Goal: Complete application form

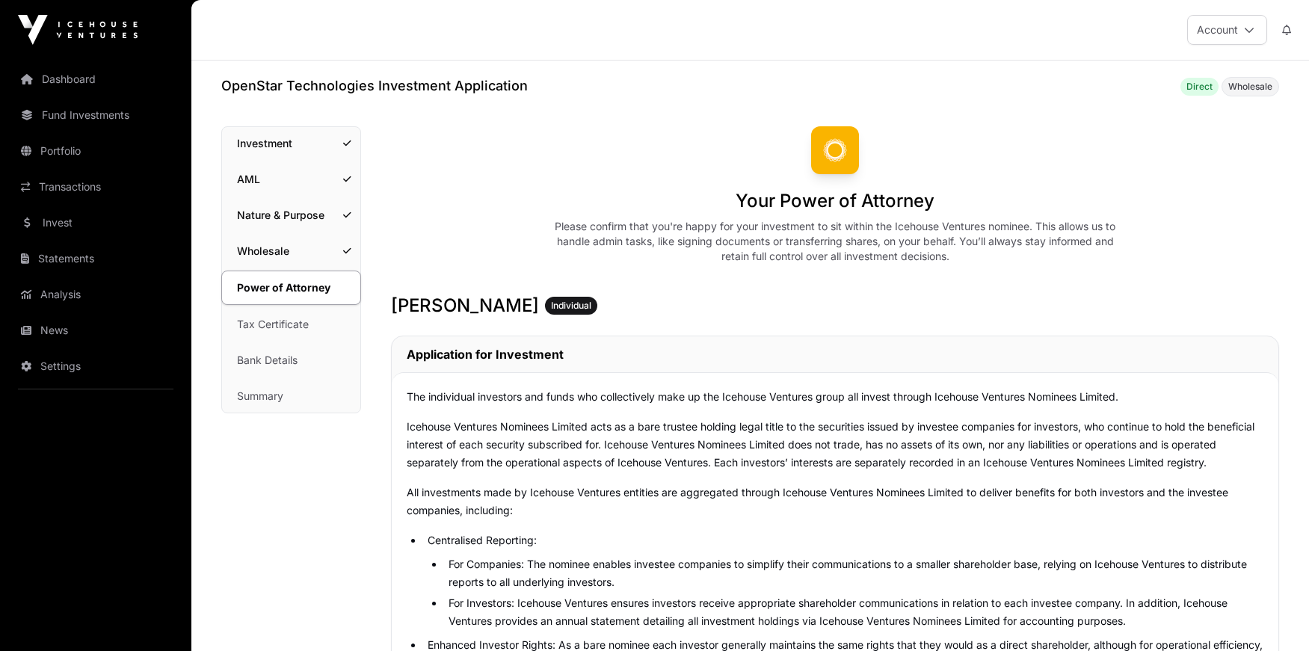
scroll to position [8239, 0]
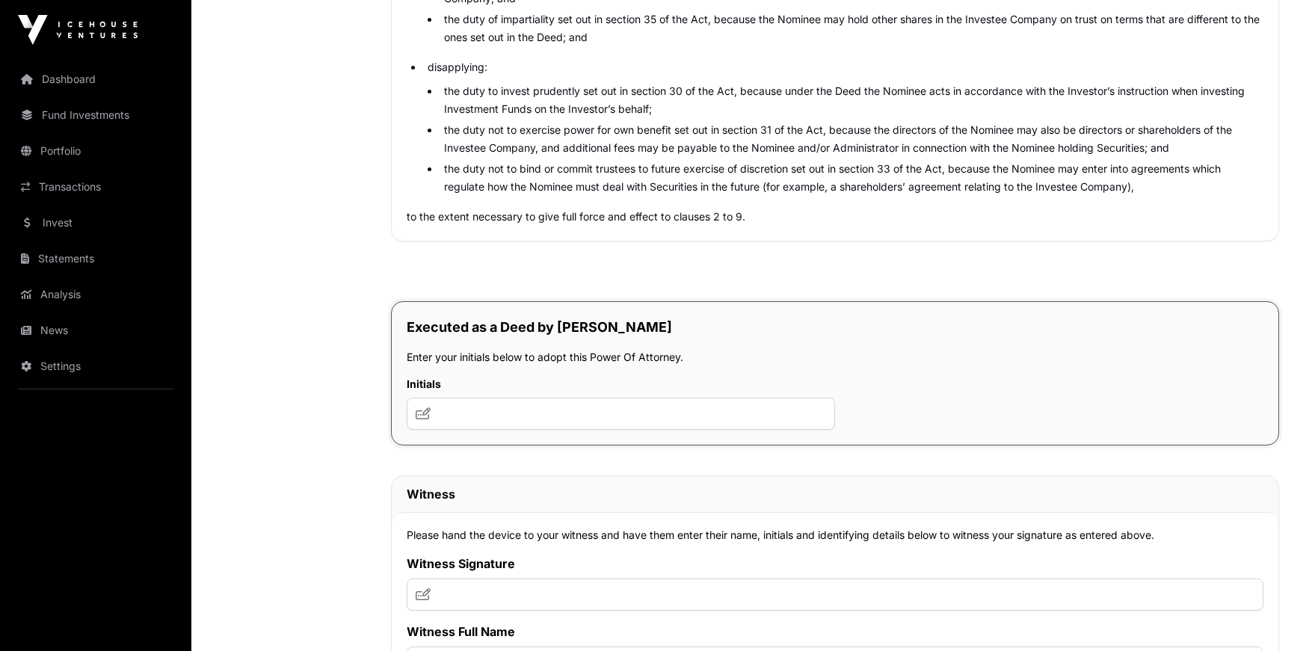
click at [418, 419] on icon at bounding box center [423, 413] width 15 height 12
click at [421, 419] on icon at bounding box center [423, 413] width 15 height 12
click at [432, 430] on input "text" at bounding box center [621, 414] width 428 height 32
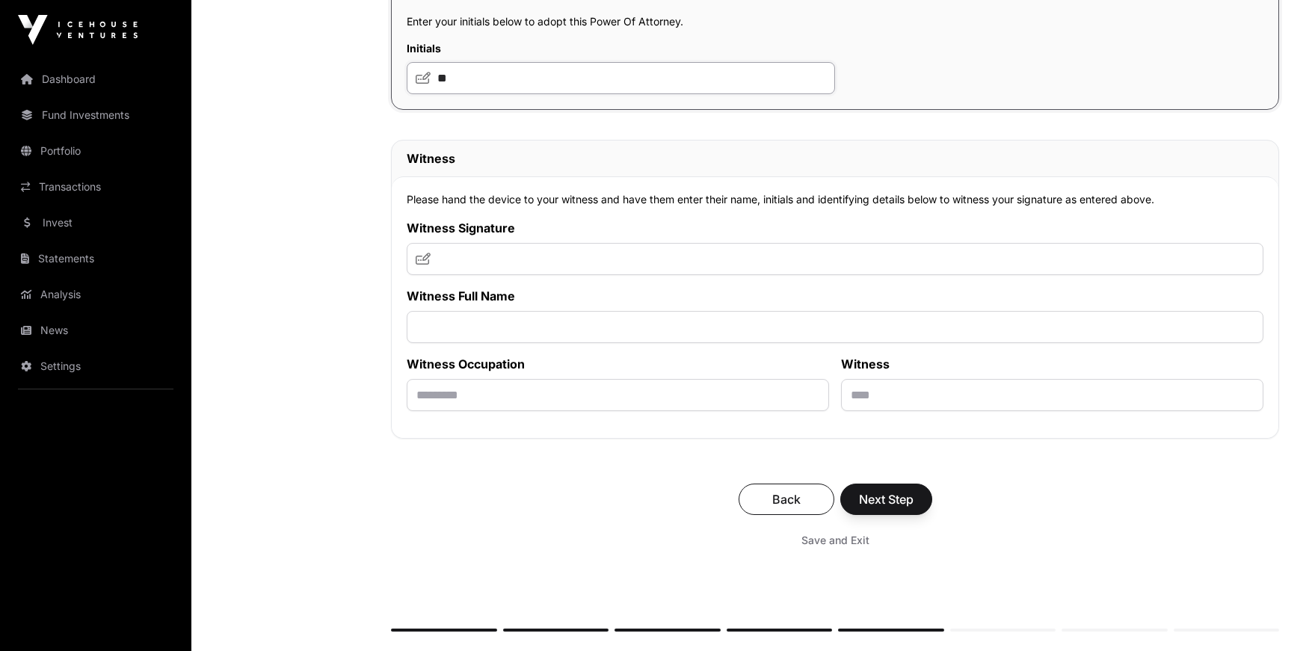
scroll to position [8590, 0]
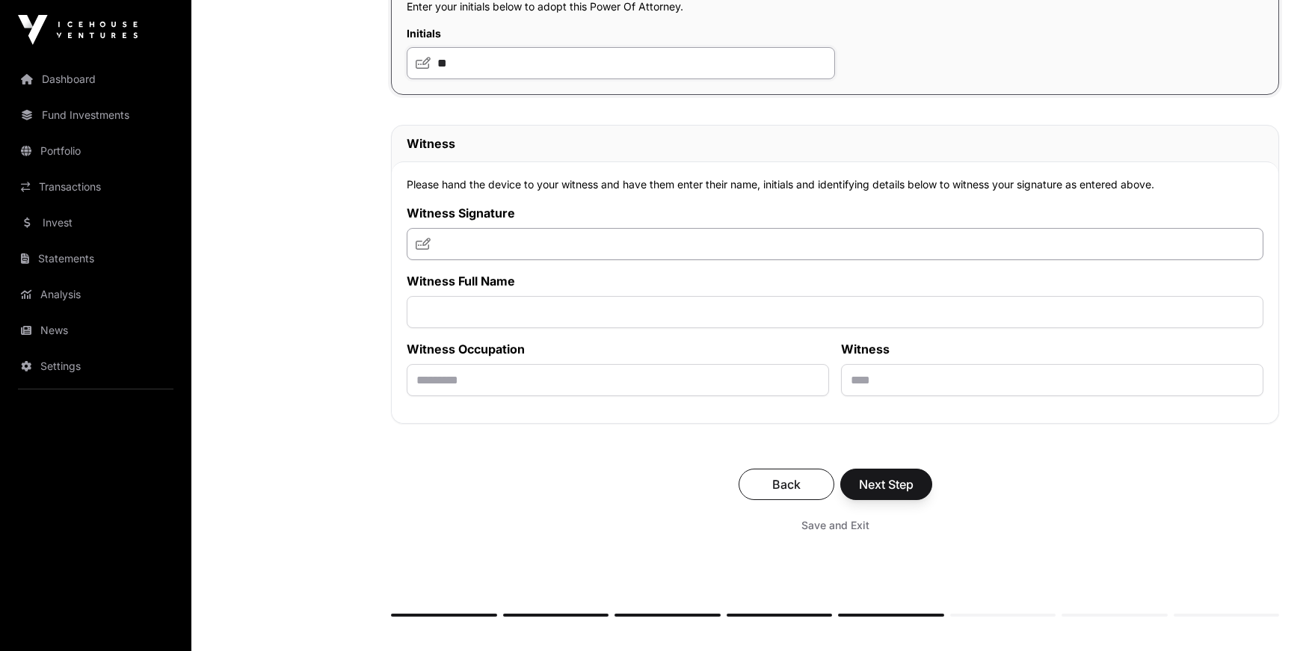
type input "**"
click at [549, 260] on input "text" at bounding box center [835, 244] width 857 height 32
click at [422, 250] on icon at bounding box center [423, 244] width 15 height 12
click at [456, 260] on input "**" at bounding box center [835, 244] width 857 height 32
type input "**"
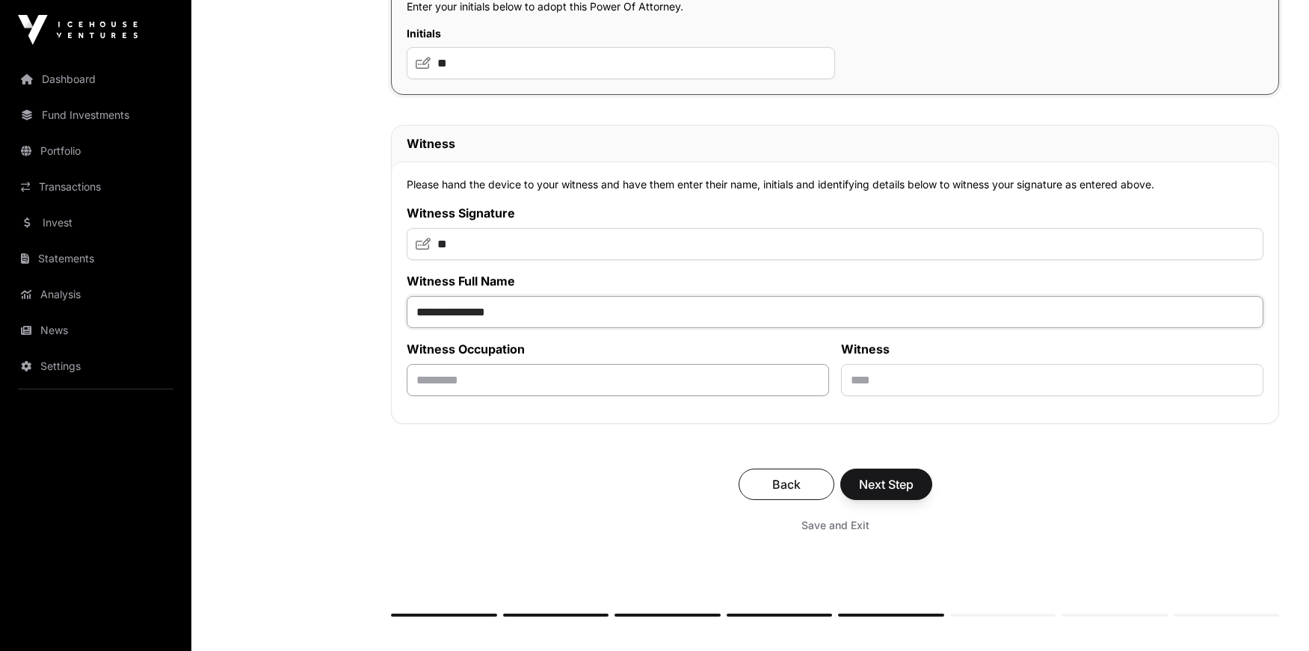
type input "**********"
click at [467, 396] on input "text" at bounding box center [618, 380] width 422 height 32
type input "**********"
click at [928, 396] on input "text" at bounding box center [1052, 380] width 422 height 32
type input "**********"
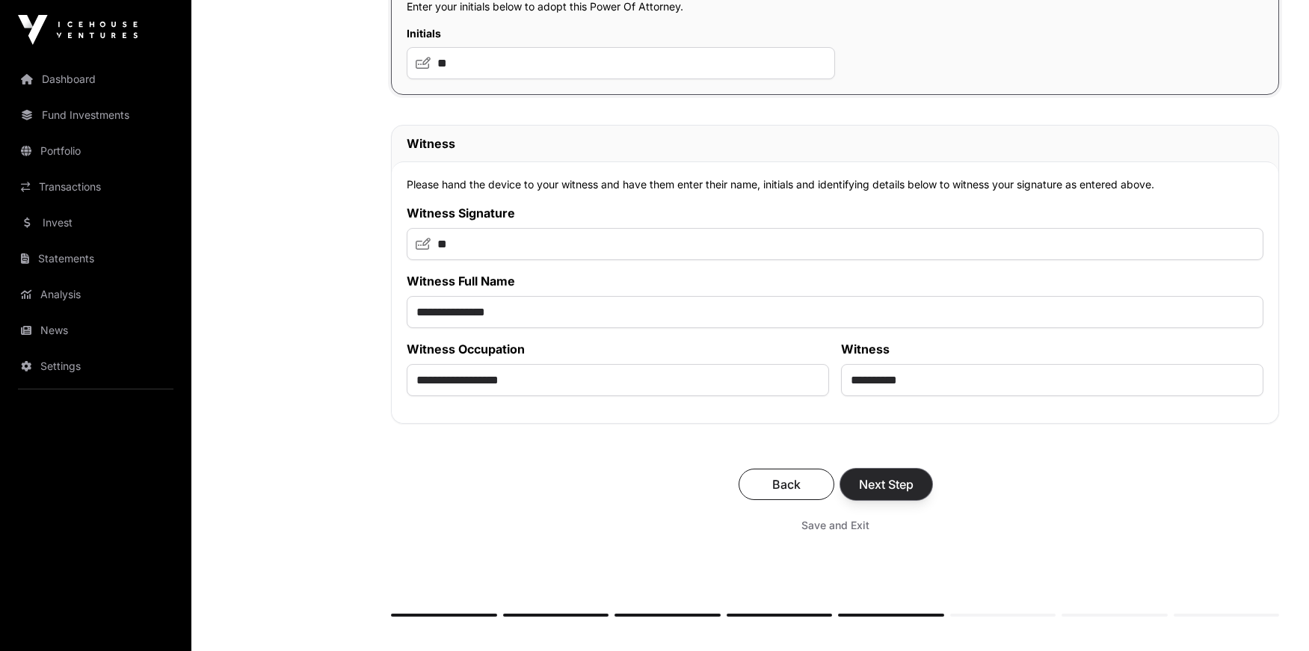
click at [869, 493] on span "Next Step" at bounding box center [886, 484] width 55 height 18
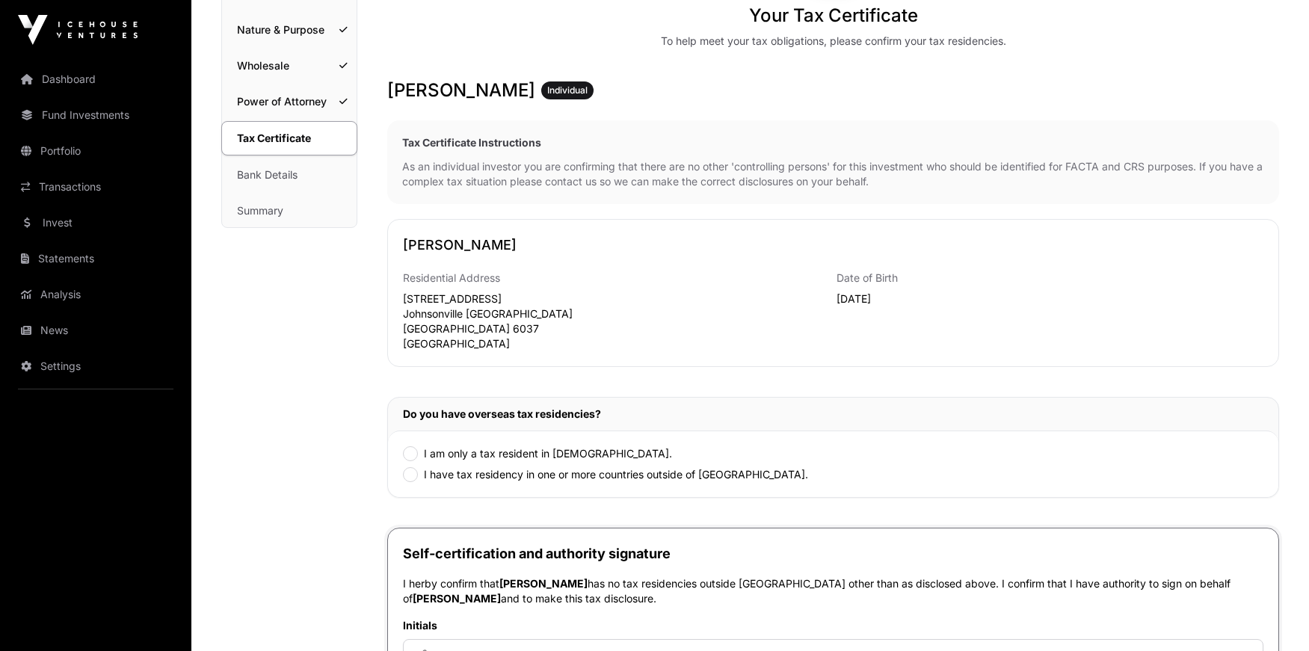
scroll to position [194, 0]
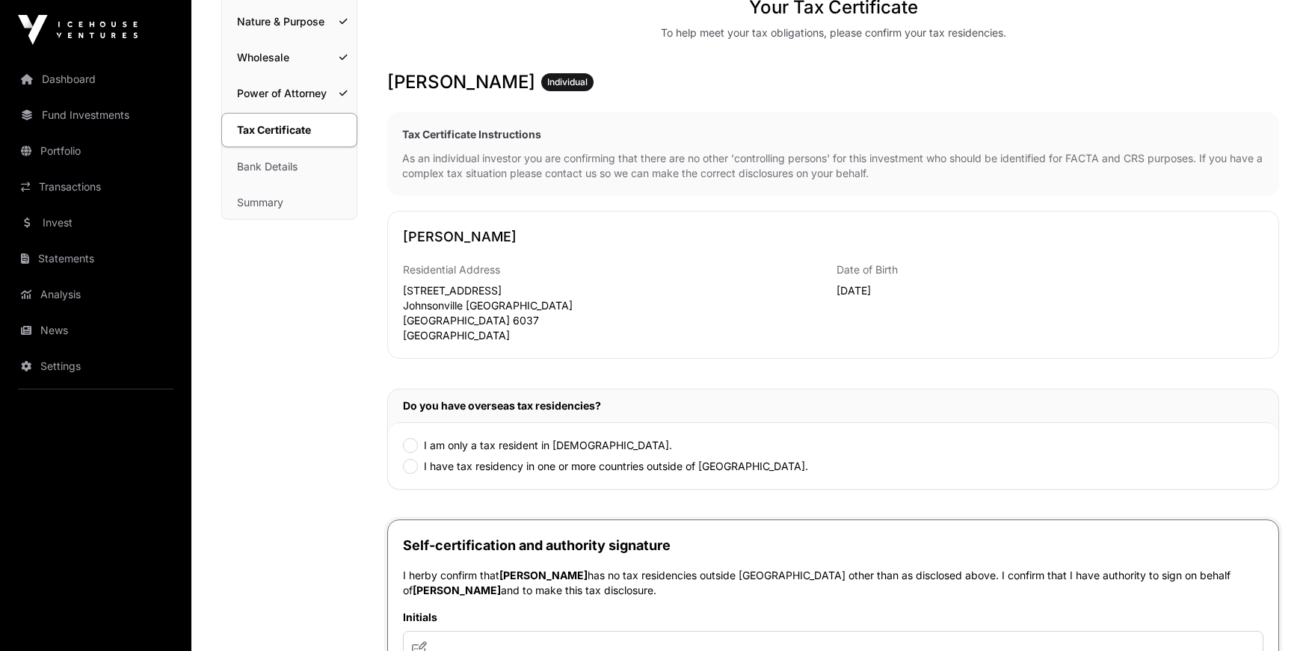
click at [478, 445] on label "I am only a tax resident in New Zealand." at bounding box center [548, 445] width 248 height 15
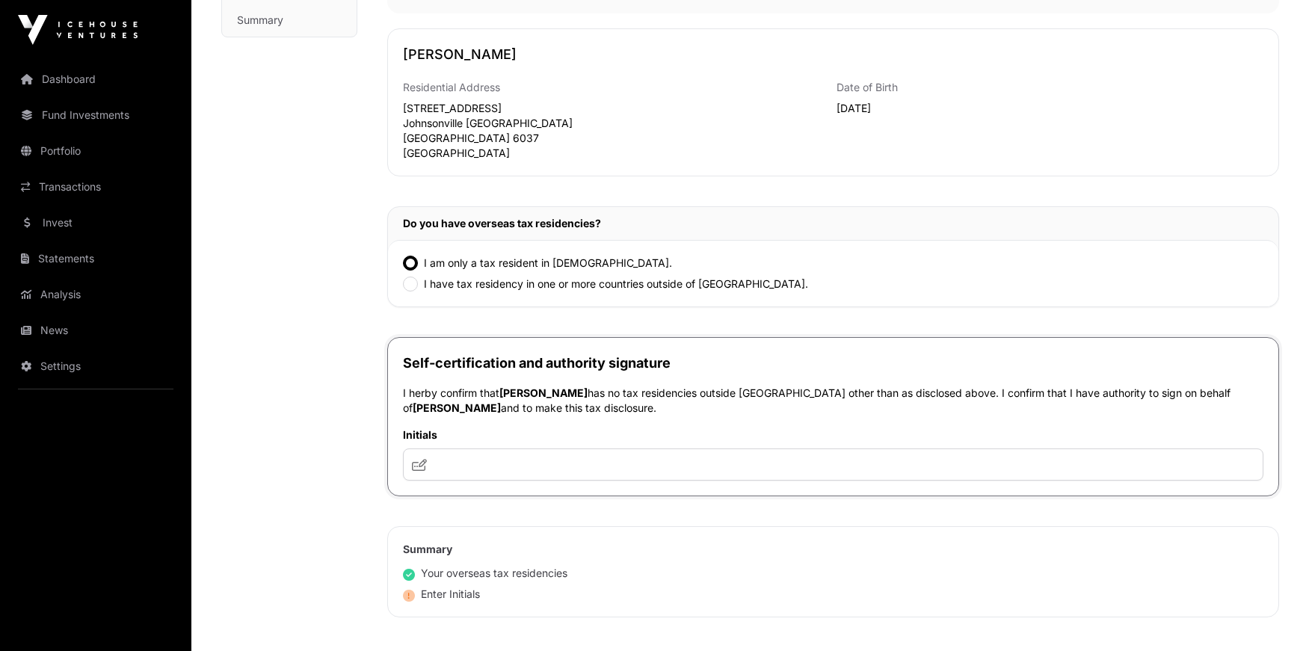
scroll to position [377, 0]
click at [525, 467] on input "text" at bounding box center [833, 464] width 860 height 32
type input "**"
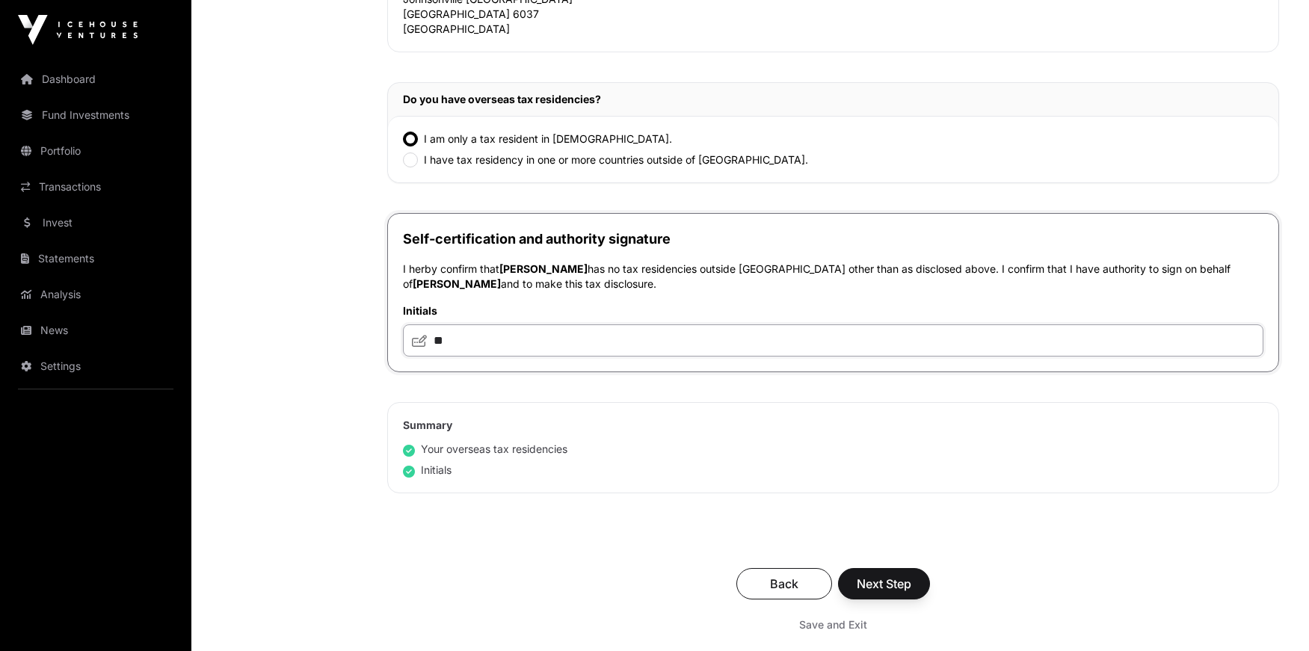
scroll to position [708, 0]
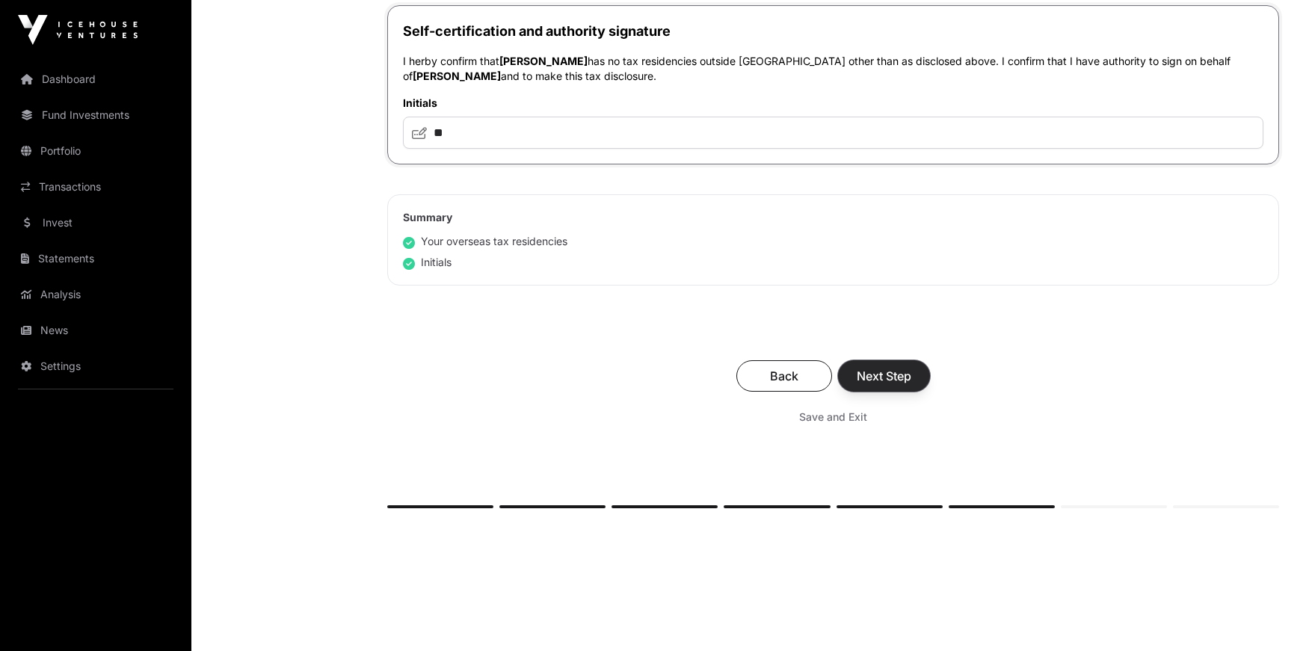
click at [909, 379] on span "Next Step" at bounding box center [884, 376] width 55 height 18
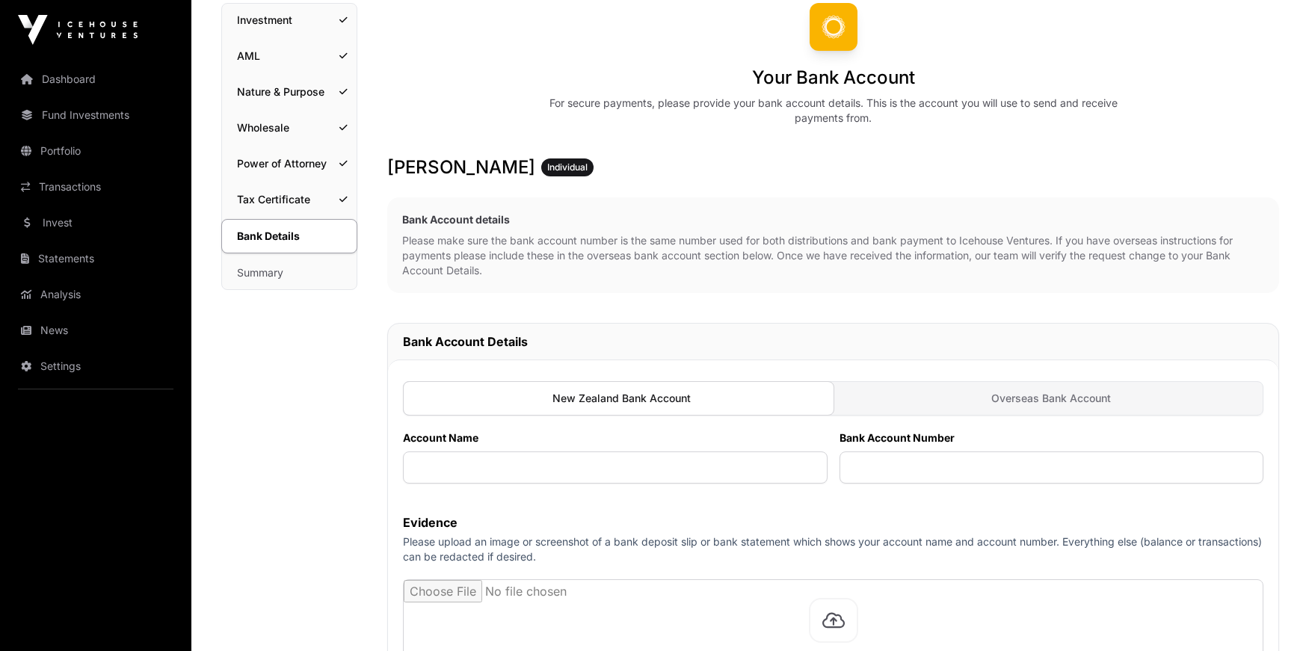
scroll to position [155, 0]
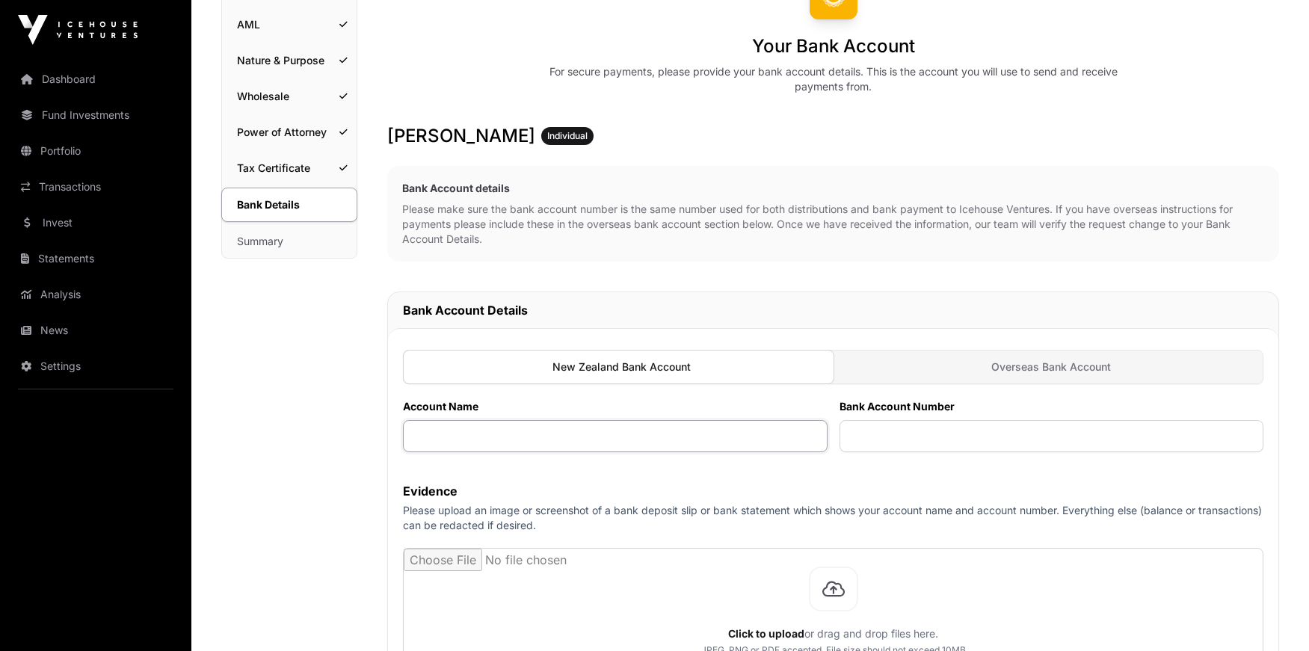
click at [466, 436] on input "text" at bounding box center [615, 436] width 425 height 32
type input "**********"
paste input "**********"
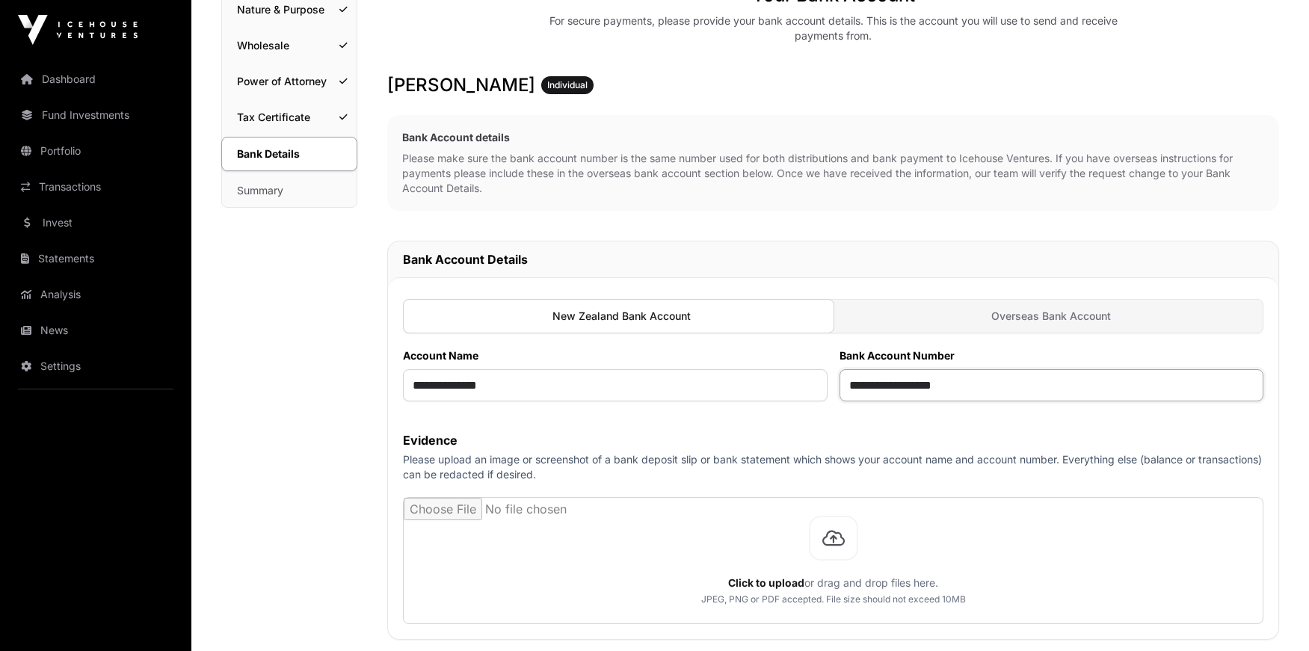
scroll to position [221, 0]
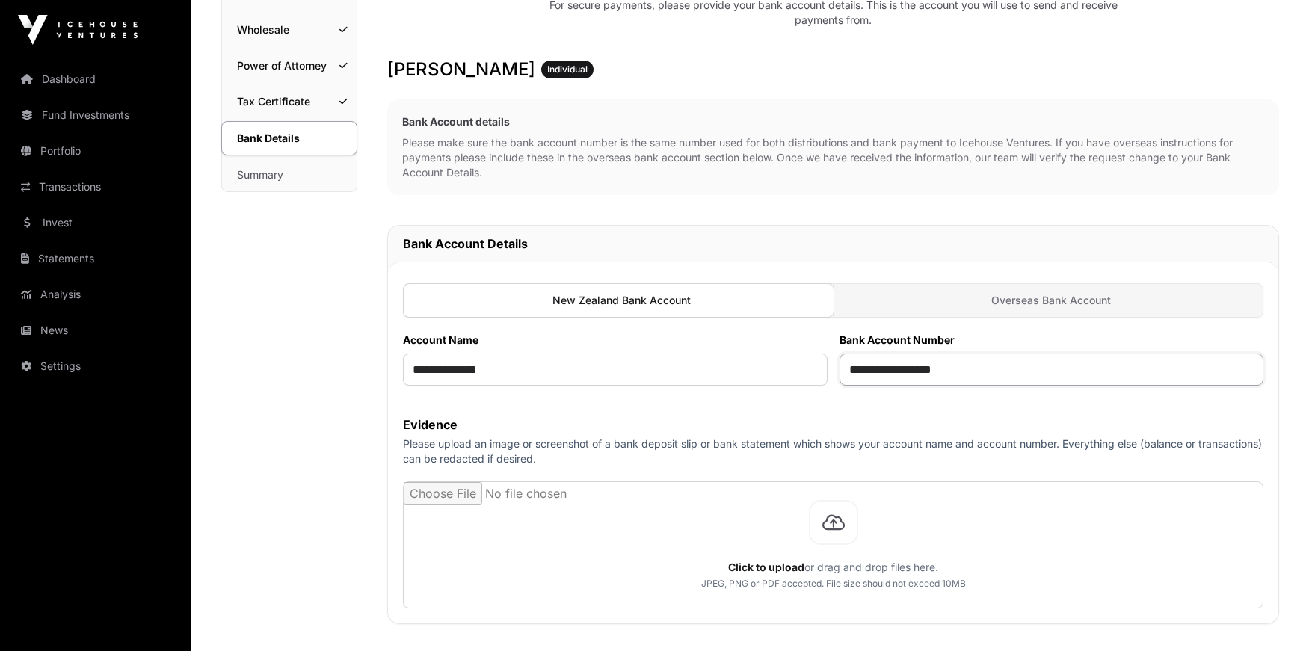
type input "**********"
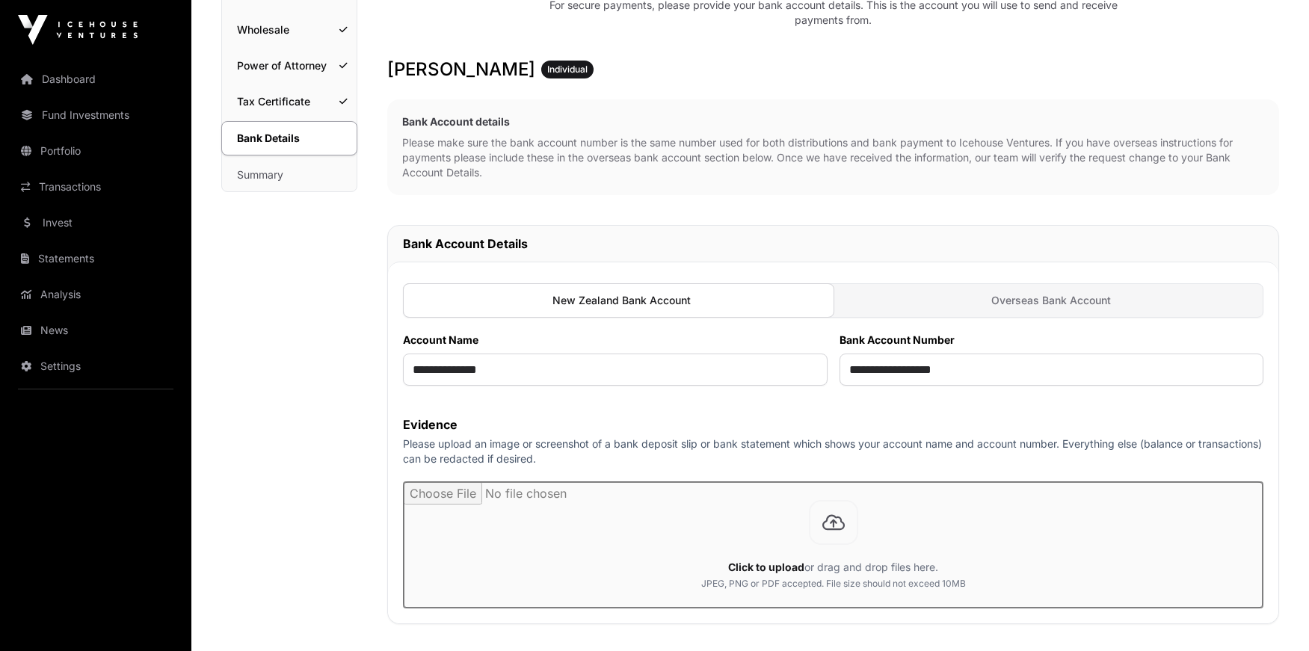
click at [840, 526] on input "file" at bounding box center [833, 545] width 859 height 126
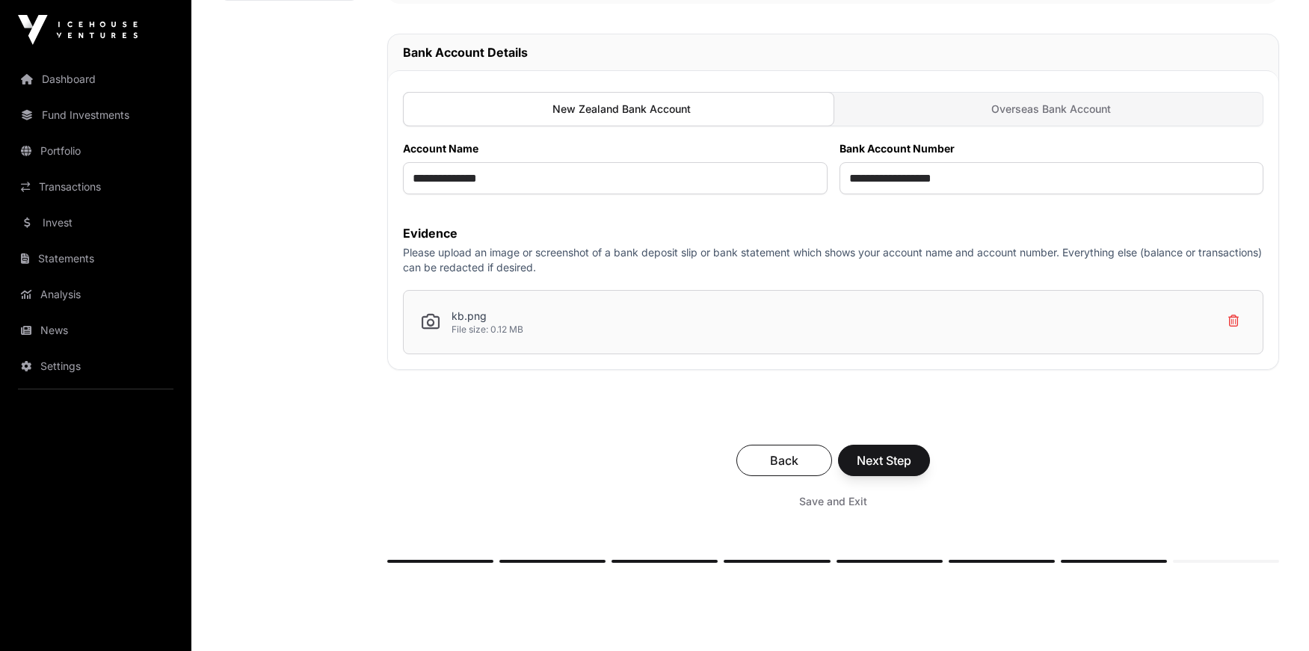
scroll to position [416, 0]
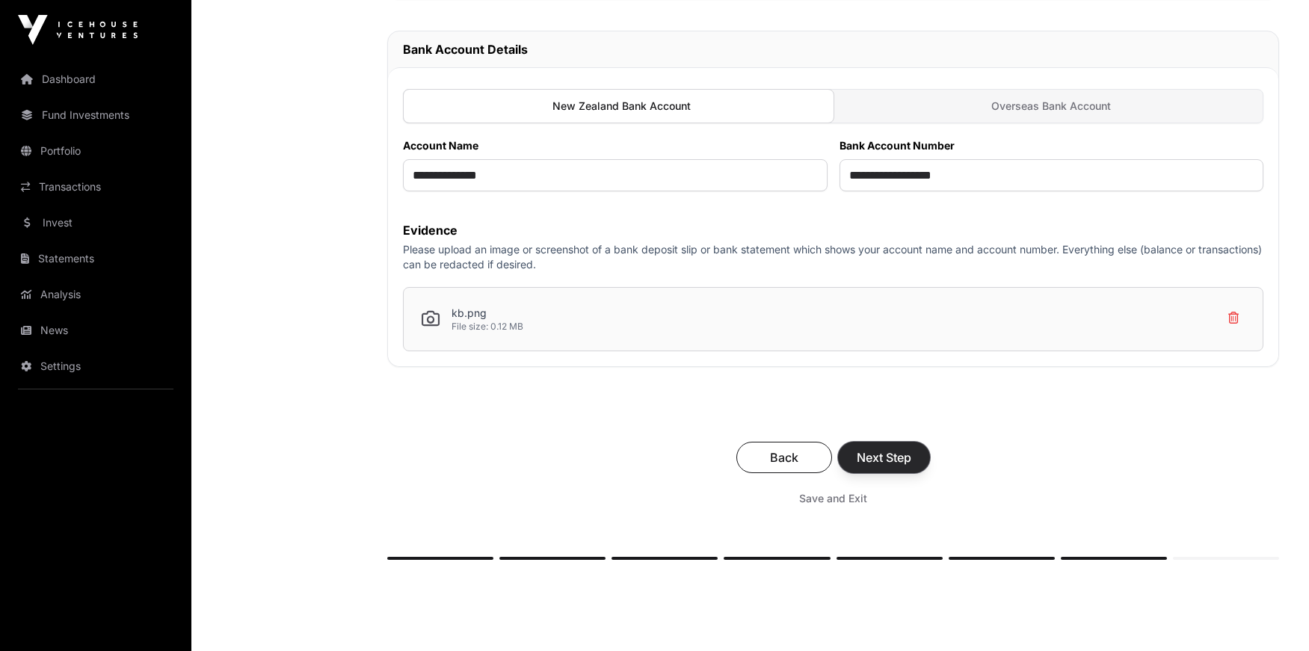
click at [919, 458] on button "Next Step" at bounding box center [884, 457] width 92 height 31
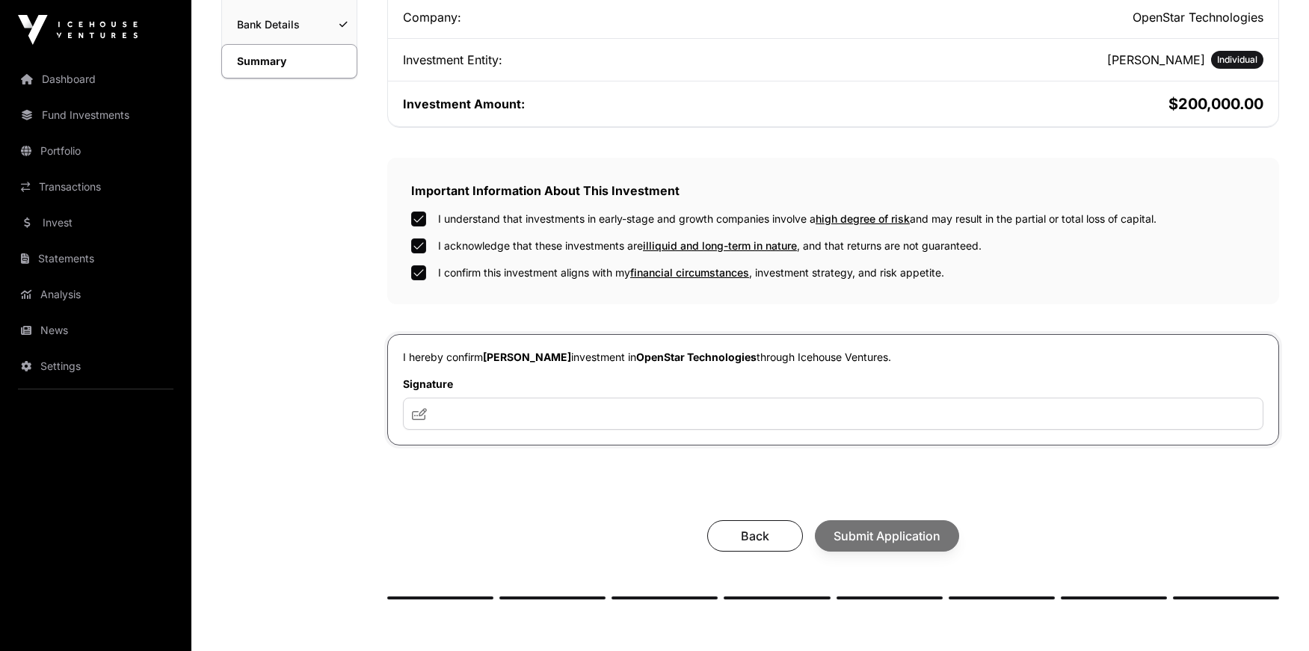
scroll to position [375, 0]
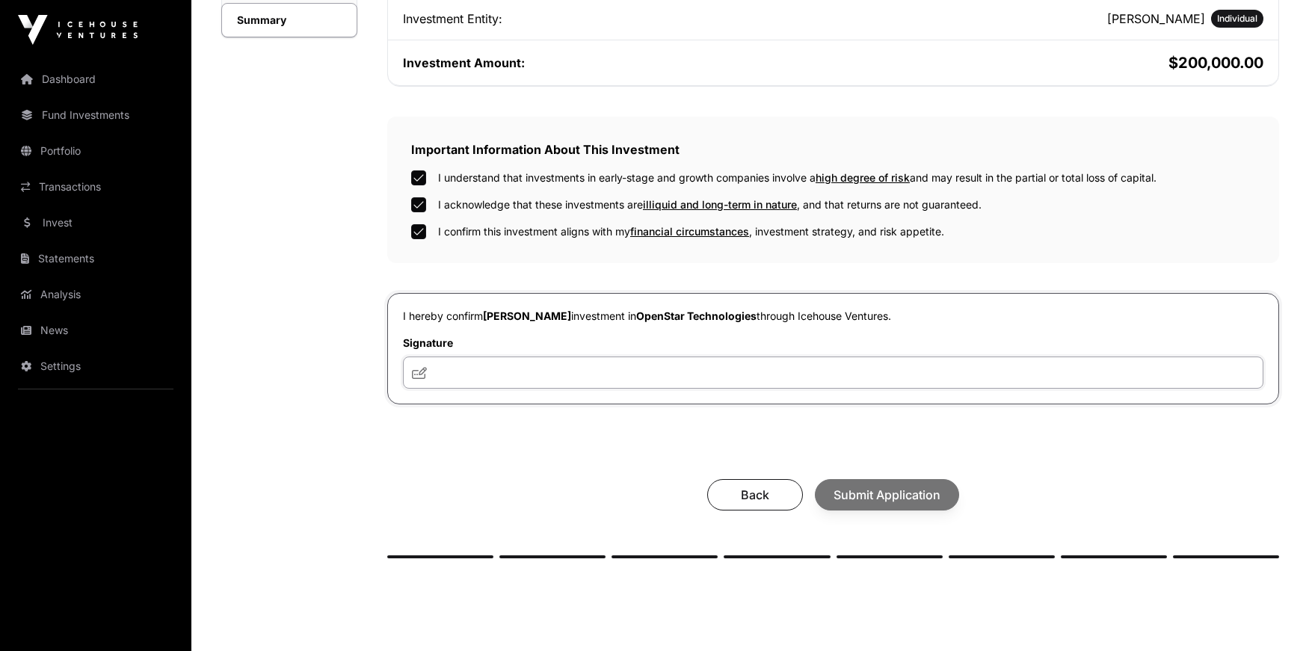
click at [478, 364] on input "text" at bounding box center [833, 373] width 860 height 32
type input "**"
click at [892, 498] on span "Submit Application" at bounding box center [886, 495] width 107 height 18
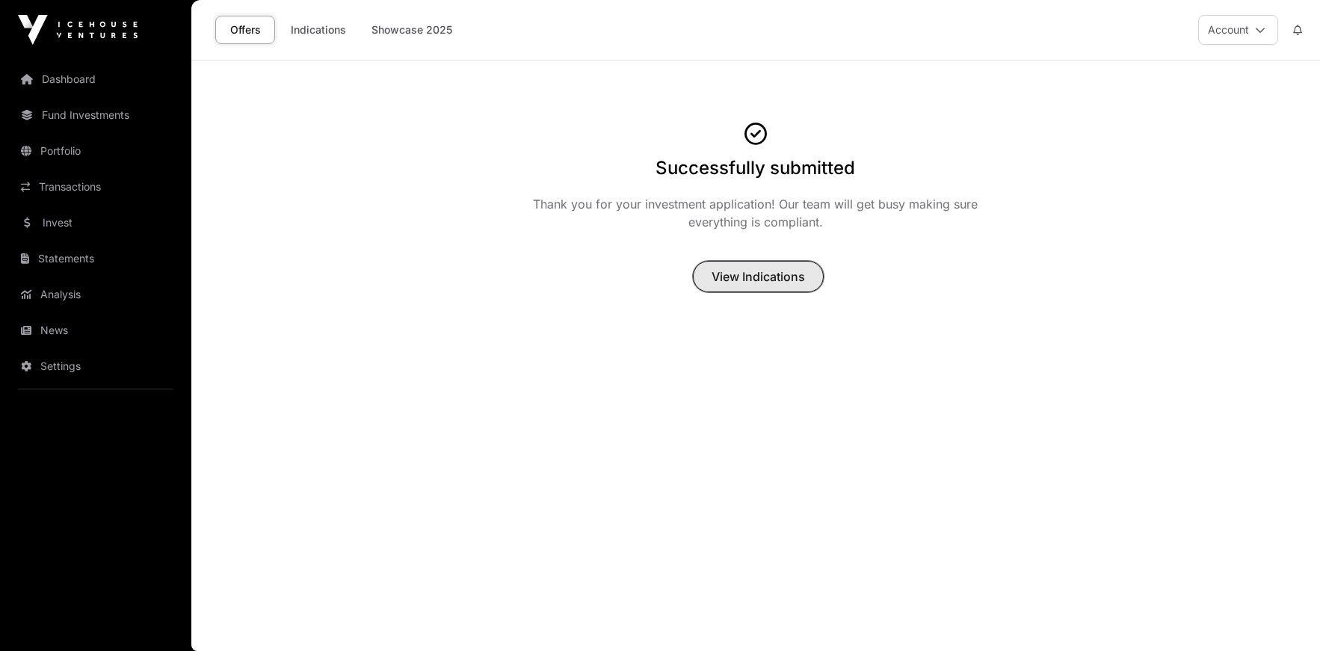
click at [802, 281] on span "View Indications" at bounding box center [758, 277] width 93 height 18
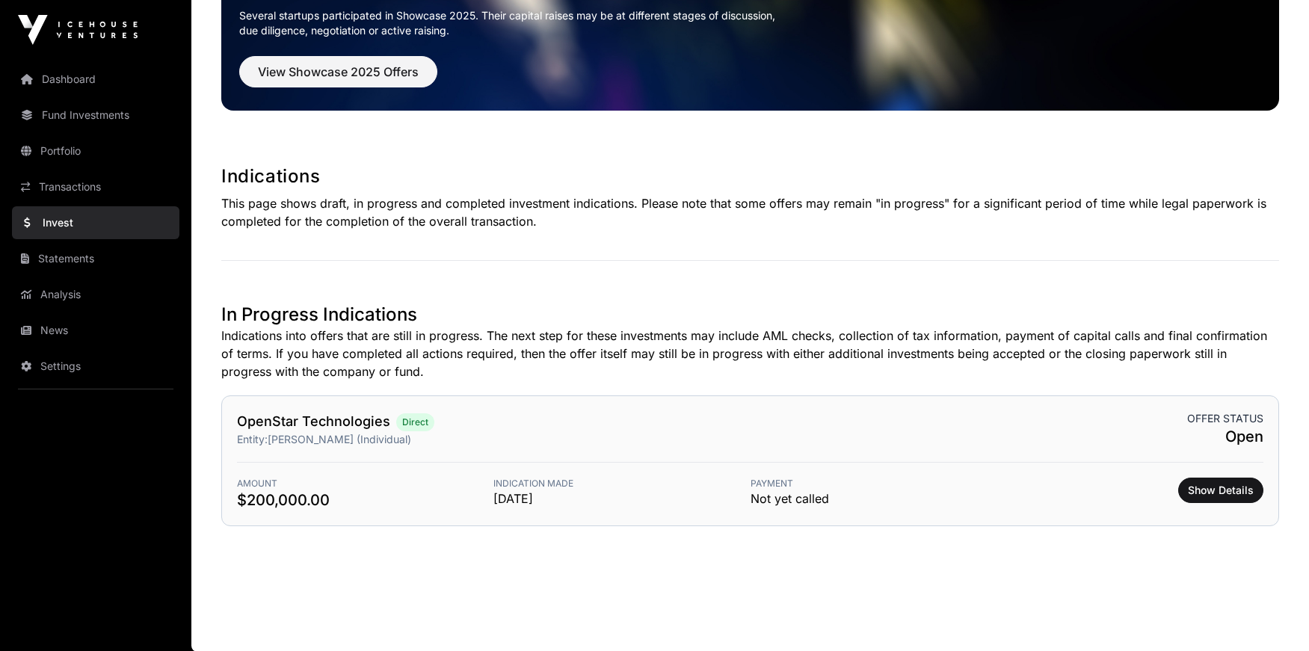
scroll to position [142, 0]
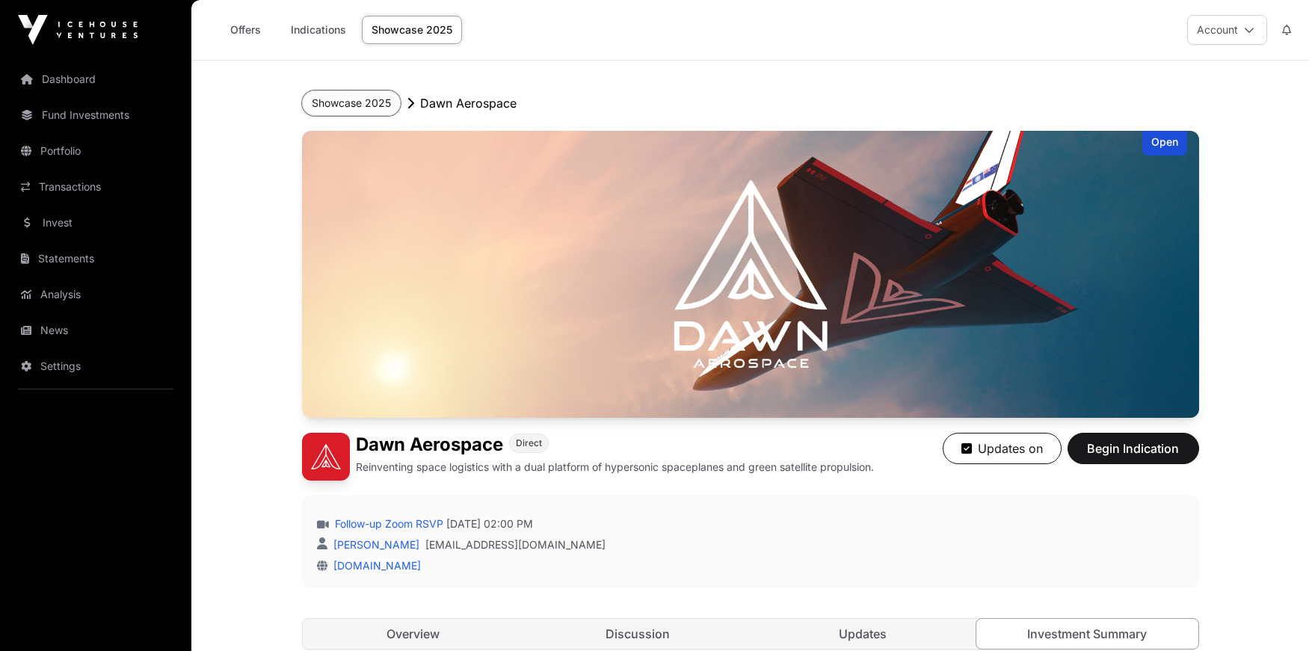
click at [327, 105] on button "Showcase 2025" at bounding box center [351, 102] width 99 height 25
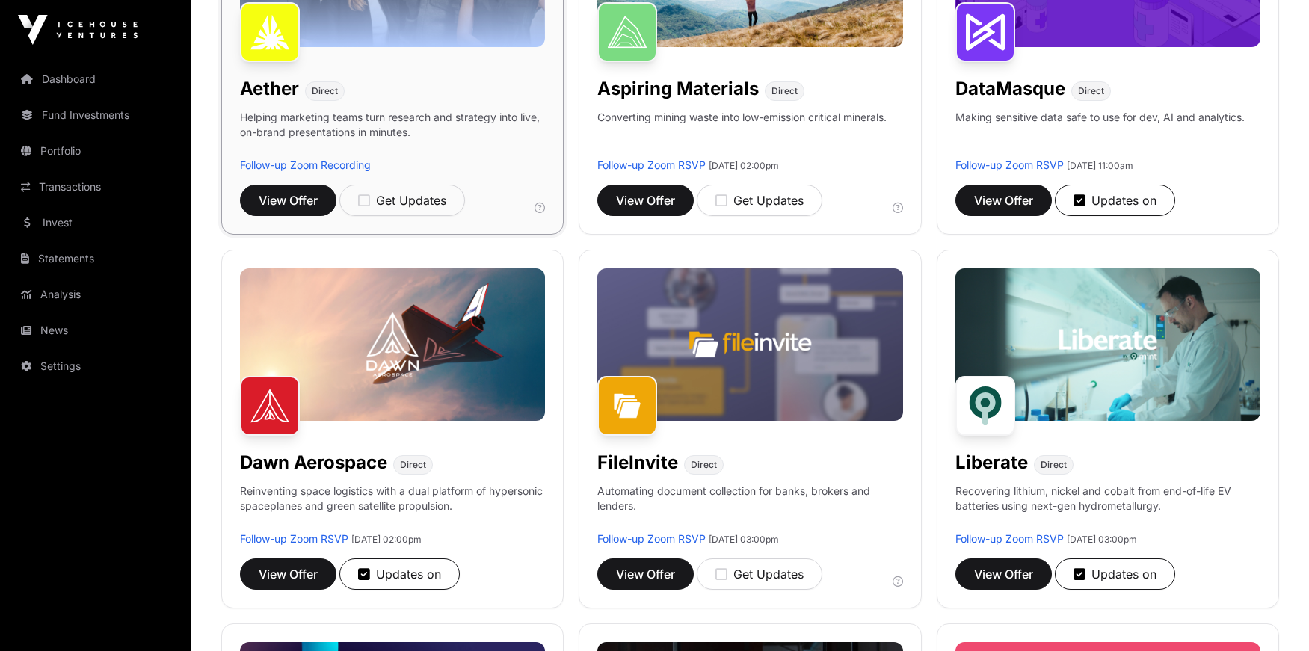
scroll to position [424, 0]
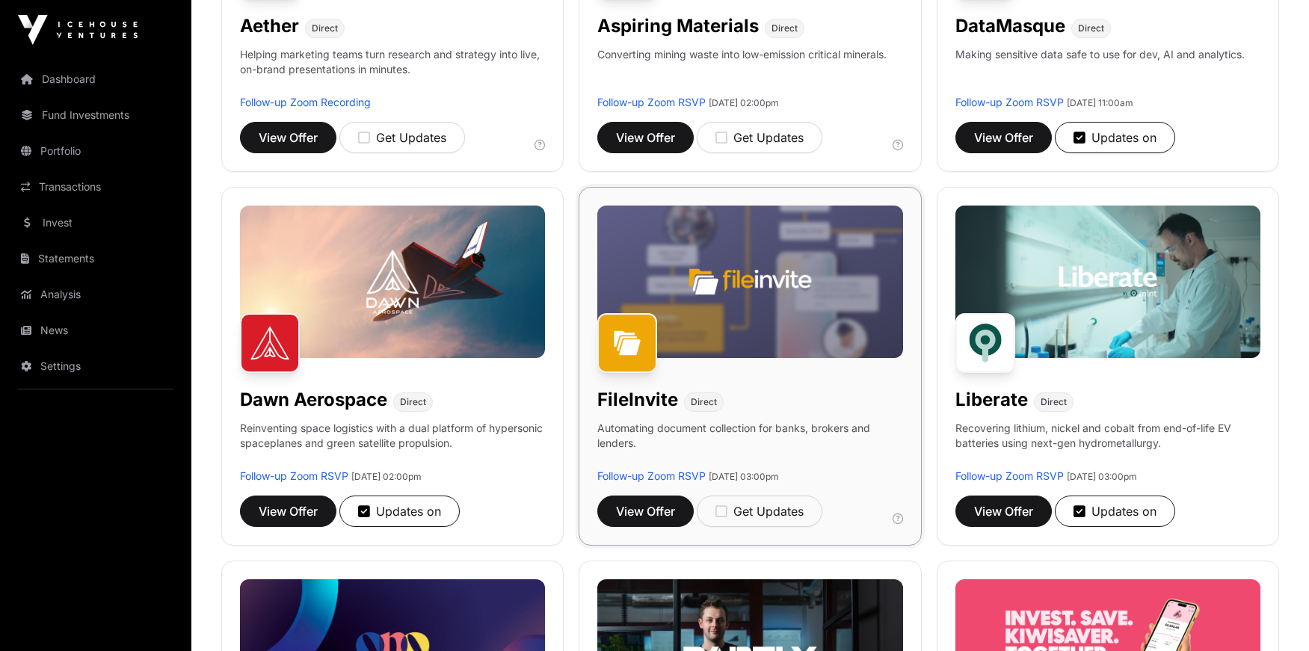
click at [741, 342] on img at bounding box center [749, 282] width 305 height 152
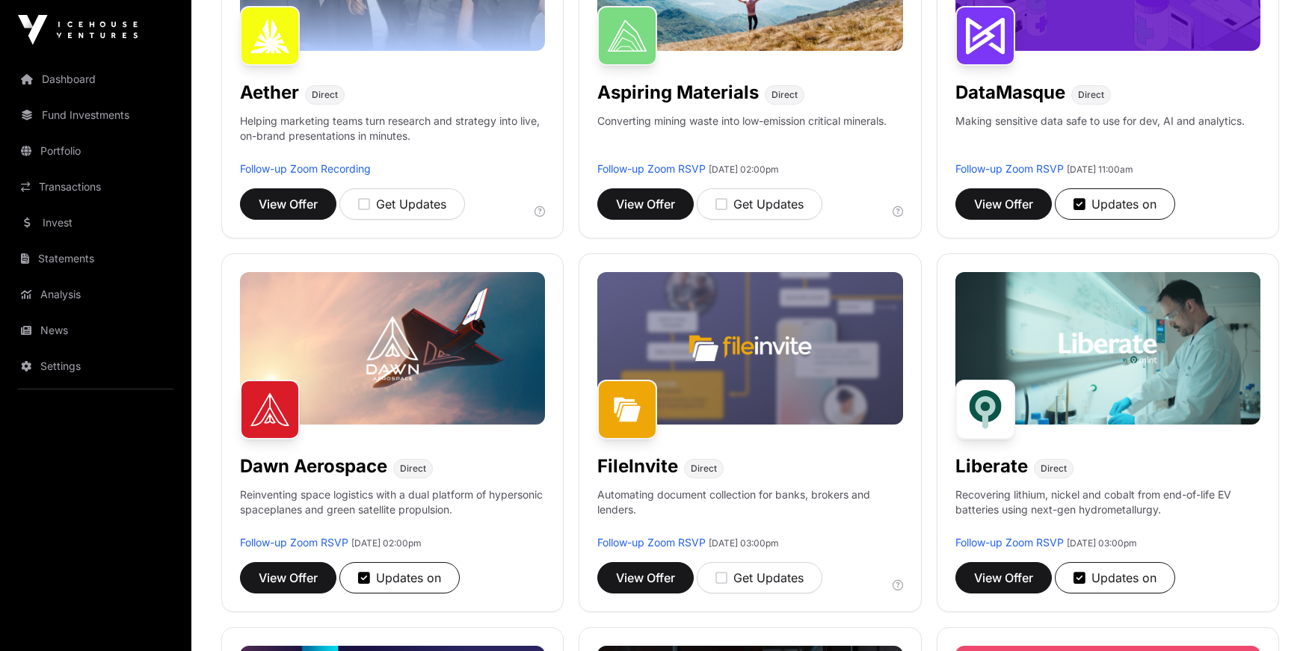
scroll to position [194, 0]
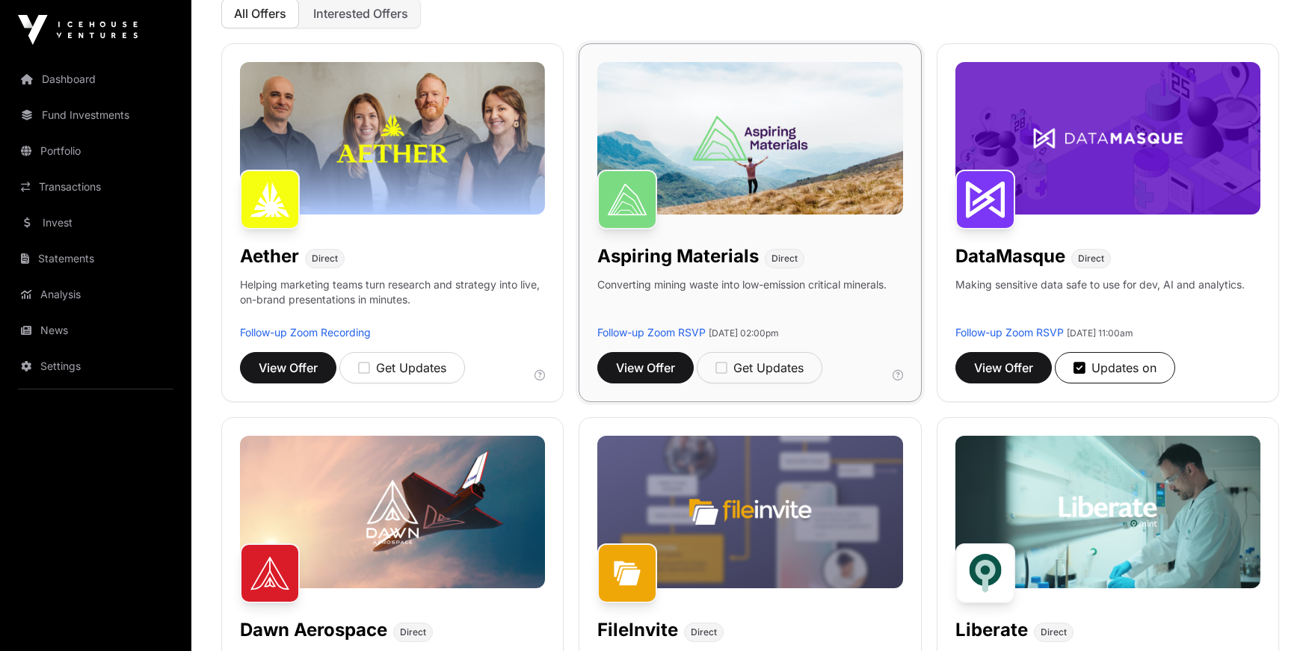
click at [777, 149] on img at bounding box center [749, 138] width 305 height 152
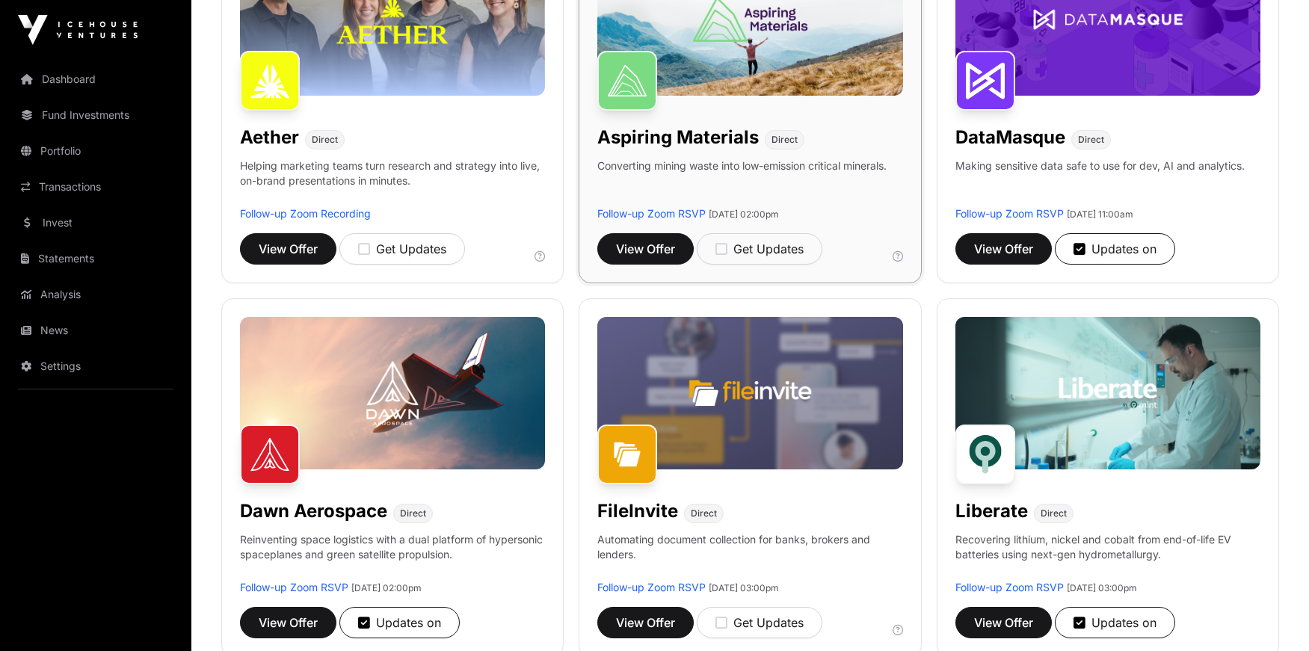
scroll to position [320, 0]
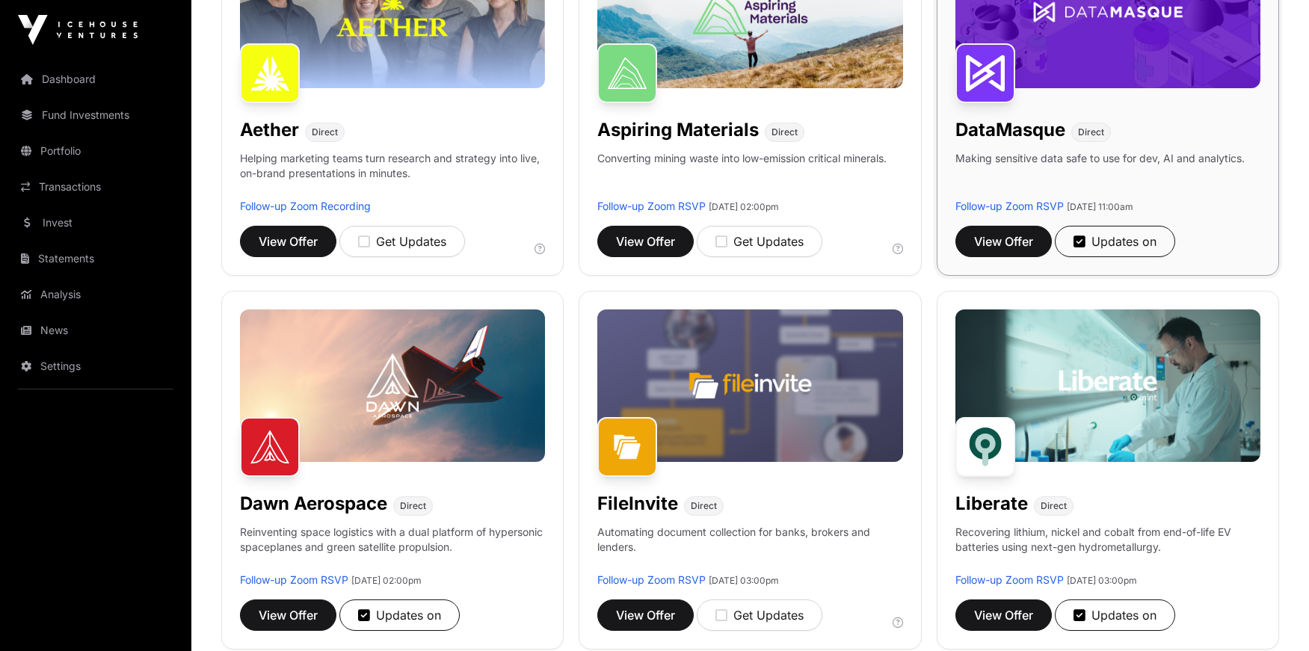
click at [1124, 55] on img at bounding box center [1107, 12] width 305 height 152
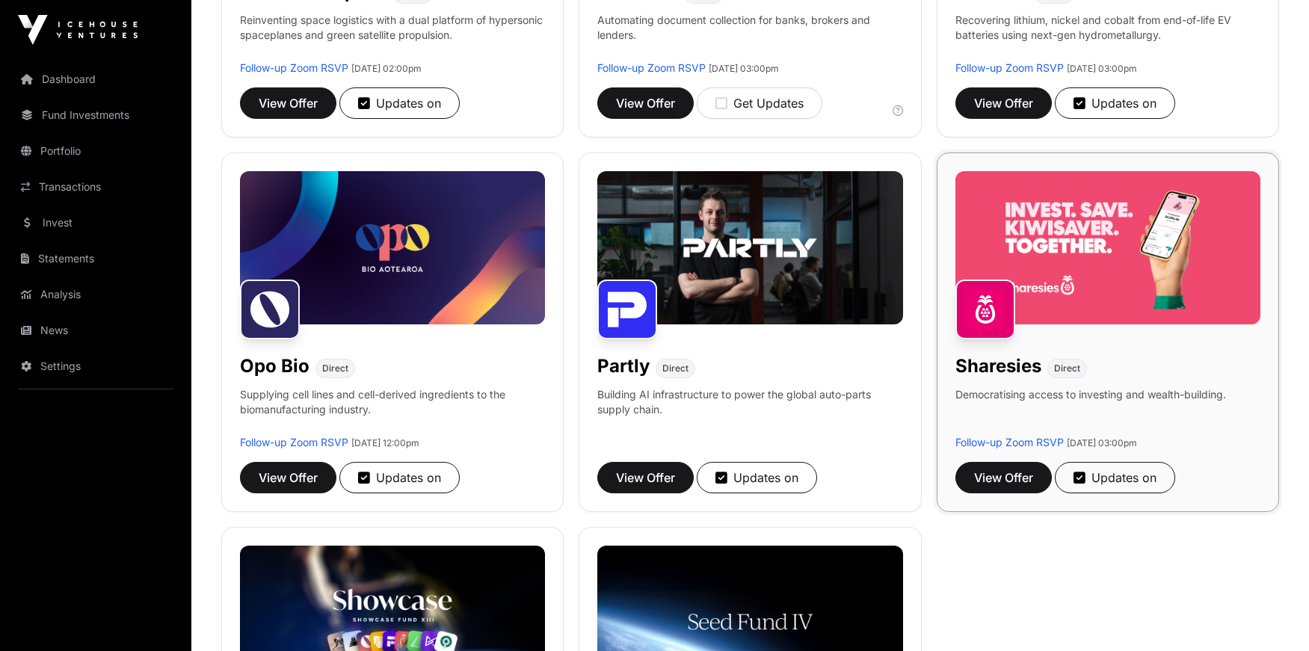
scroll to position [835, 0]
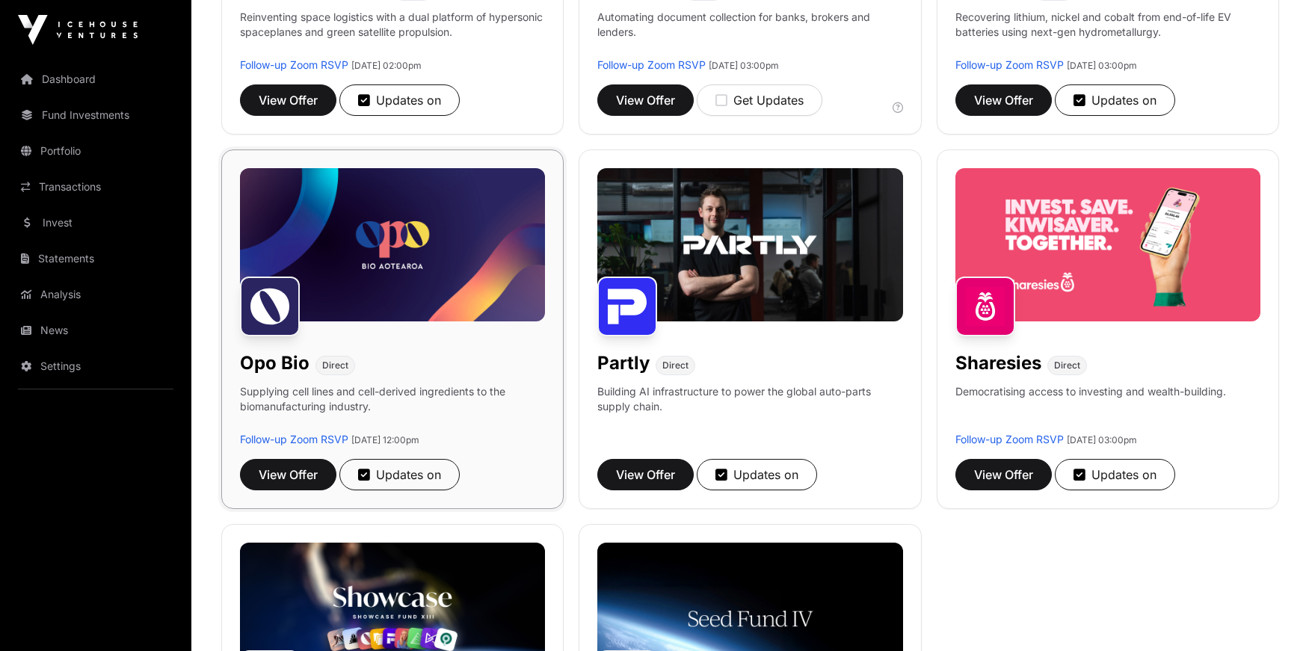
click at [525, 241] on img at bounding box center [392, 244] width 305 height 152
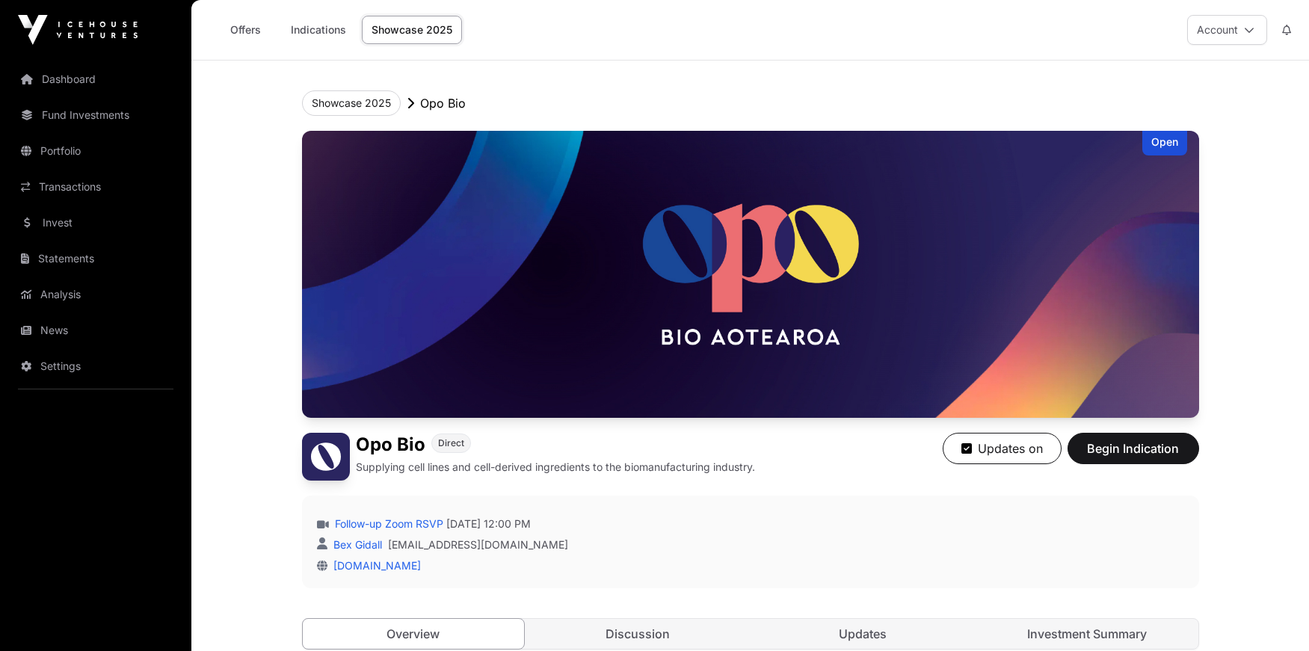
scroll to position [835, 0]
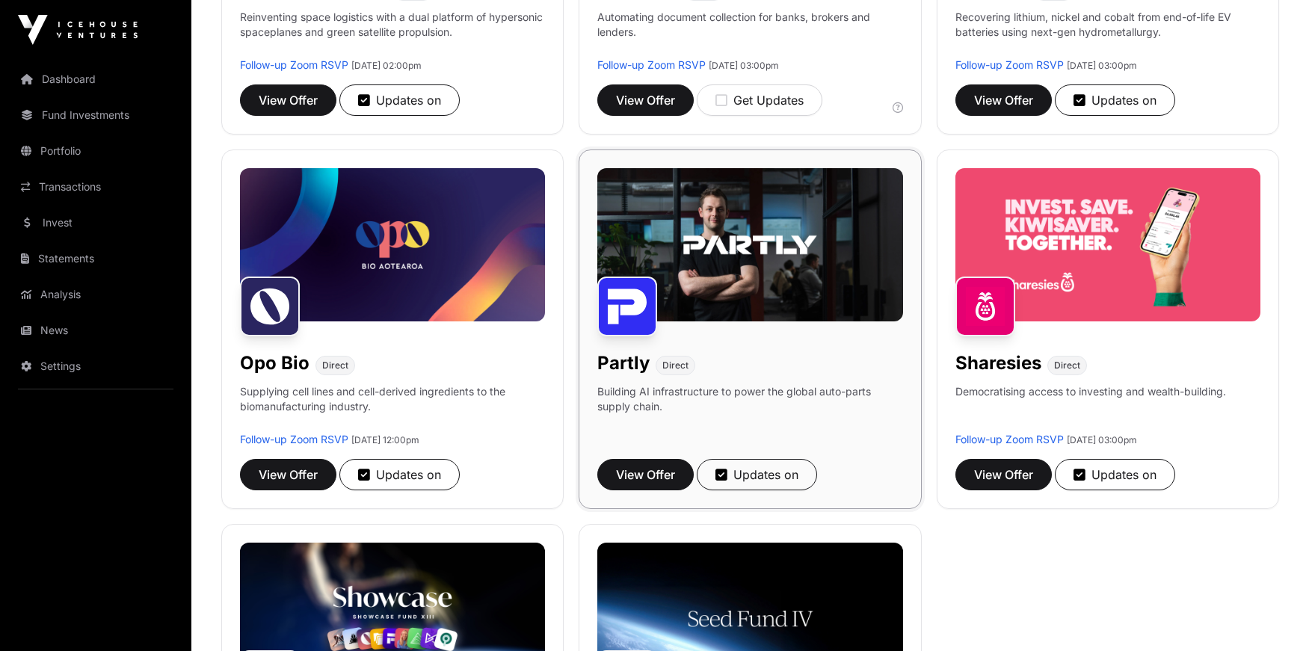
click at [784, 212] on img at bounding box center [749, 244] width 305 height 152
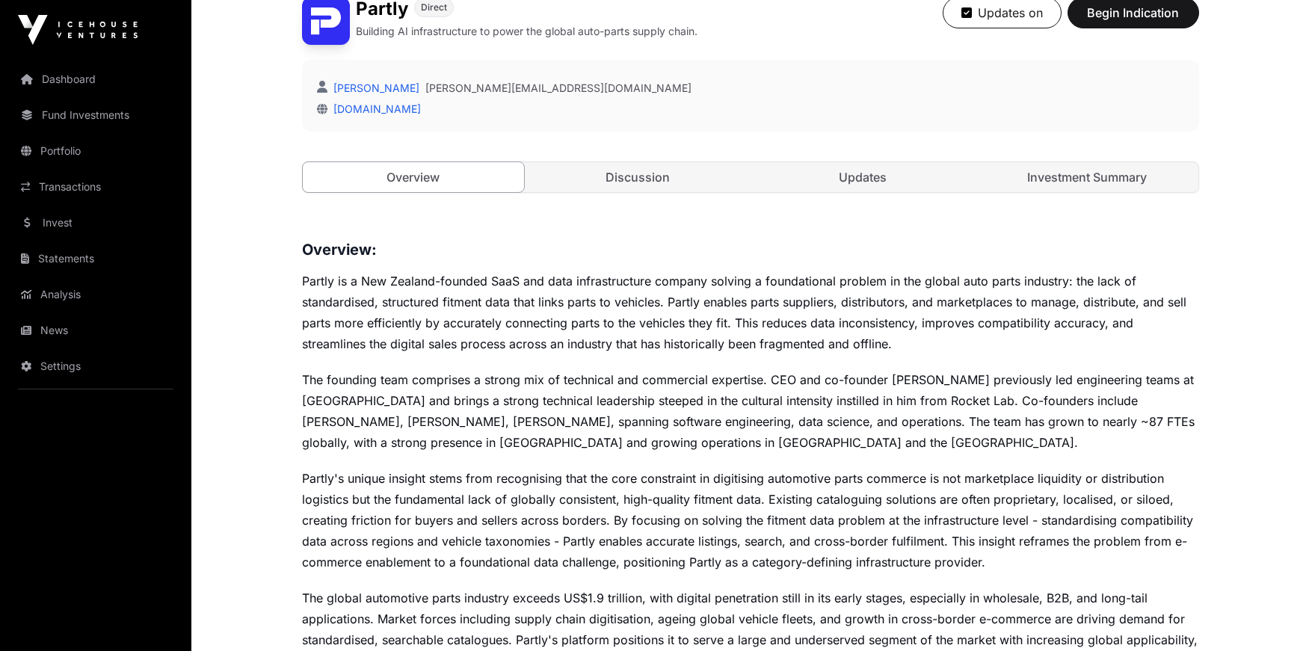
scroll to position [451, 0]
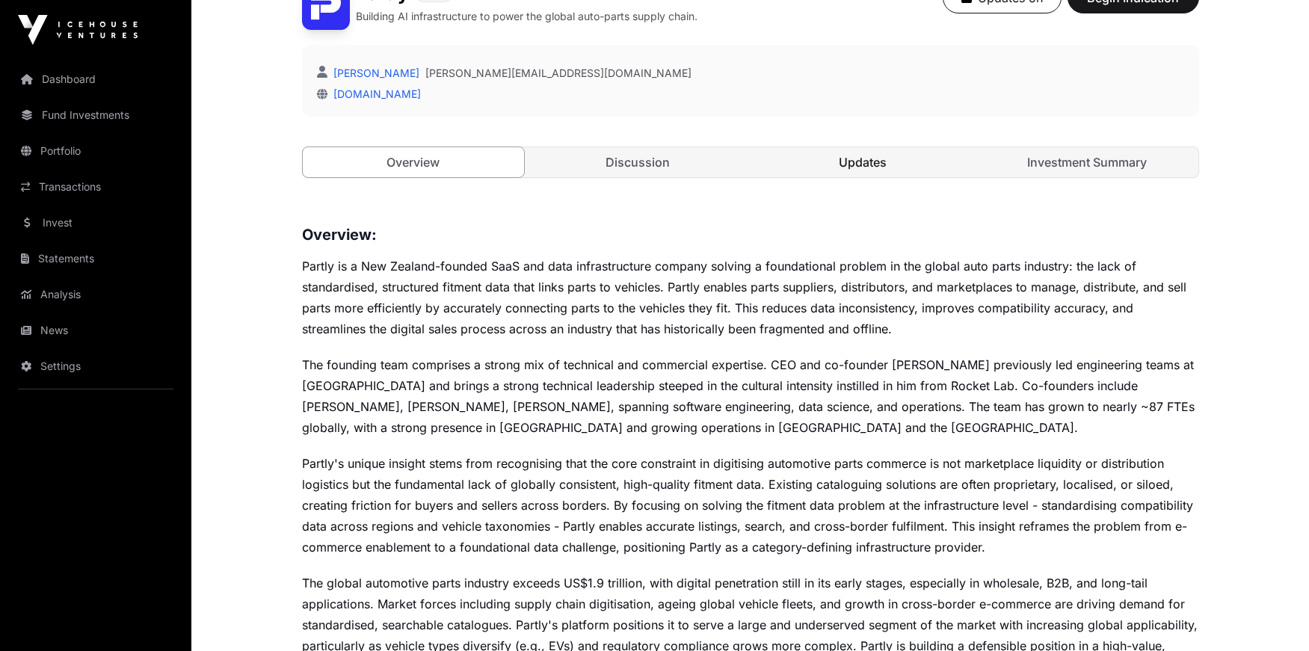
click at [863, 167] on link "Updates" at bounding box center [863, 162] width 222 height 30
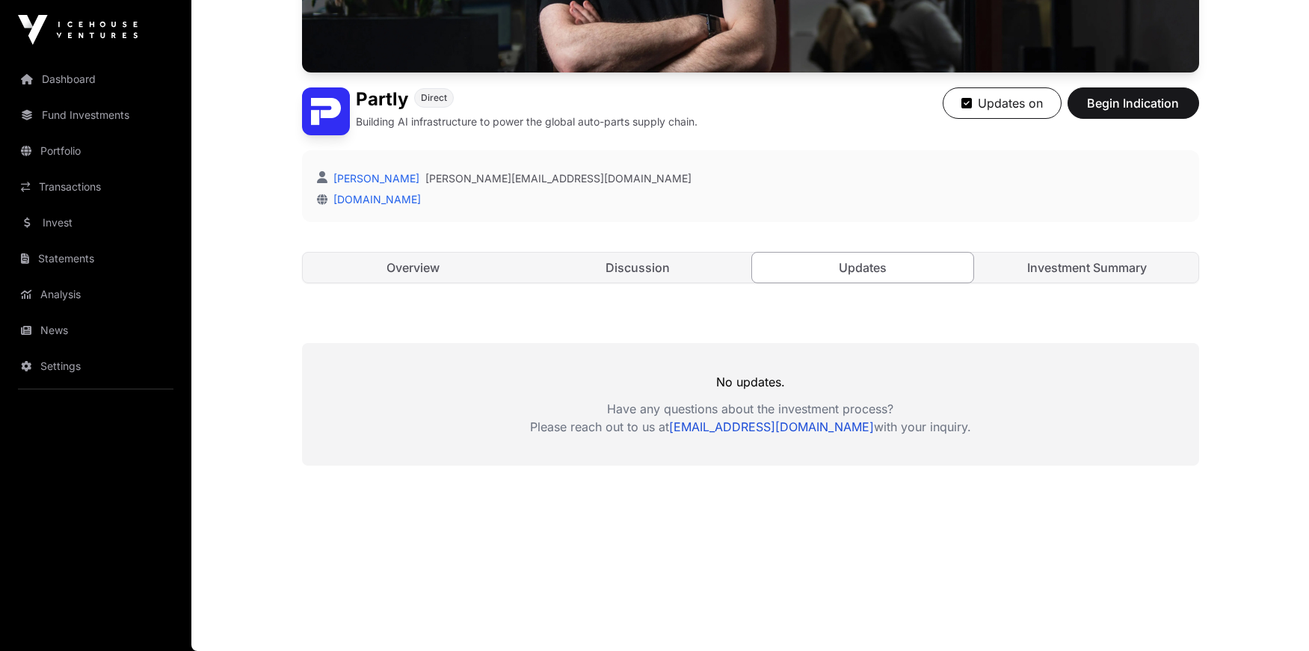
scroll to position [345, 0]
click at [653, 268] on link "Discussion" at bounding box center [638, 268] width 222 height 30
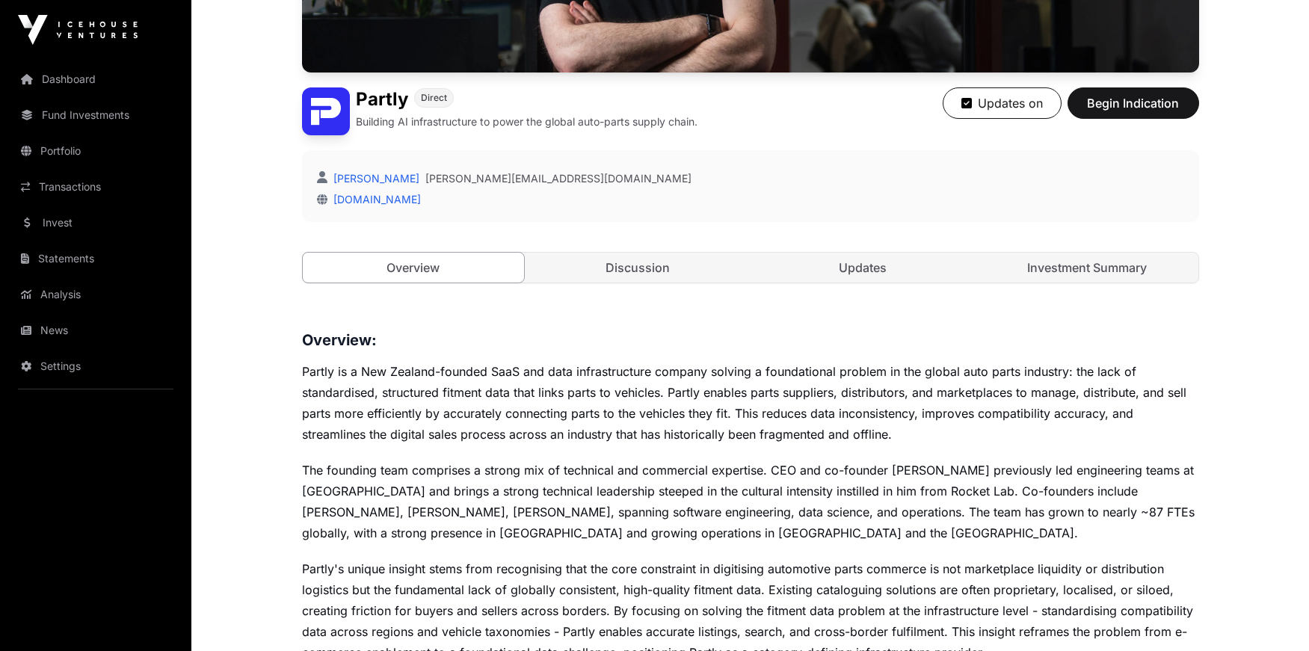
scroll to position [451, 0]
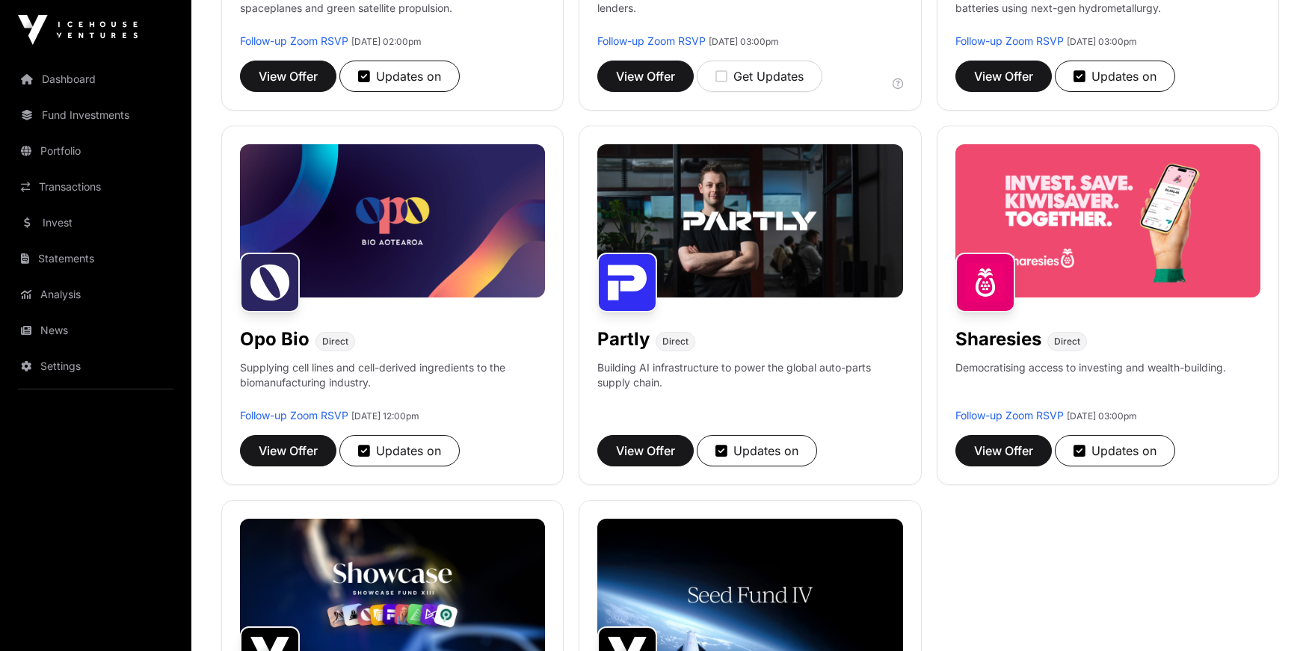
scroll to position [1055, 0]
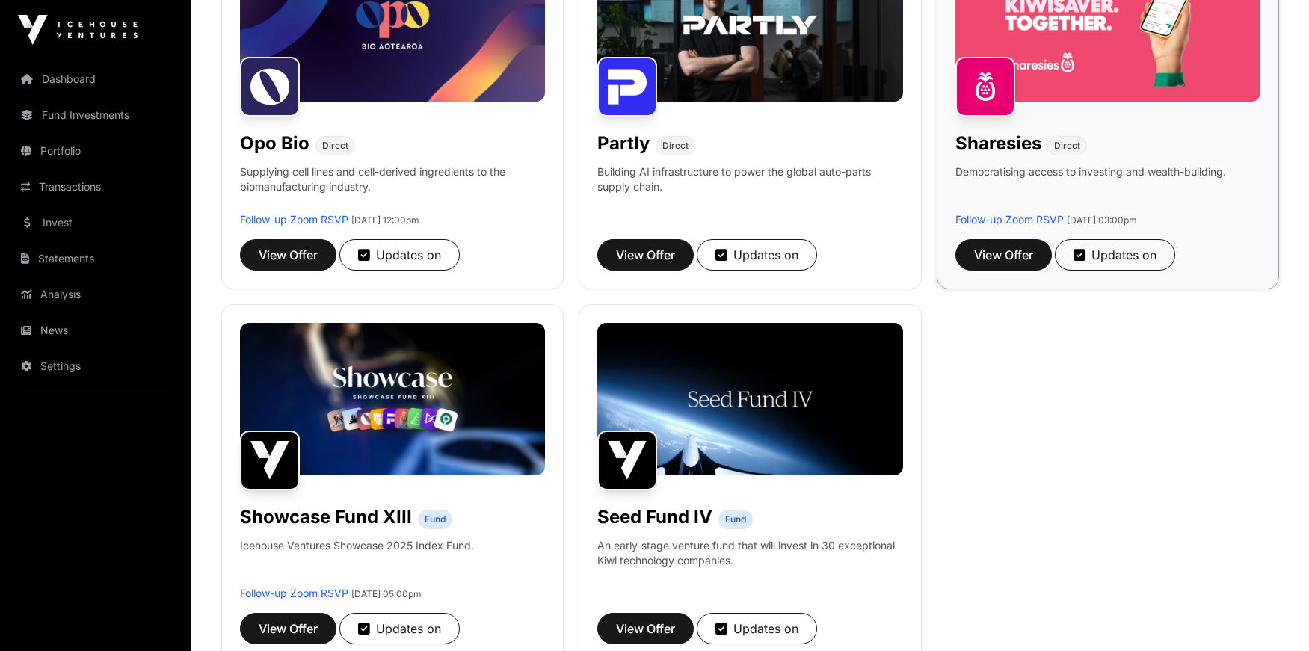
click at [1088, 66] on img at bounding box center [1107, 24] width 305 height 152
